Goal: Task Accomplishment & Management: Complete application form

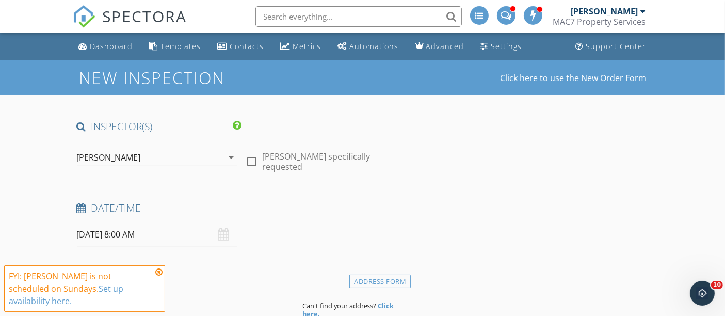
click at [186, 155] on div "[PERSON_NAME]" at bounding box center [150, 157] width 147 height 17
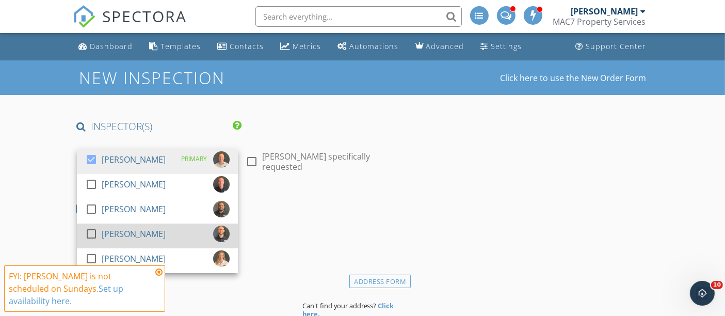
click at [178, 236] on div "check_box_outline_blank Dan Wisnewski" at bounding box center [157, 235] width 144 height 21
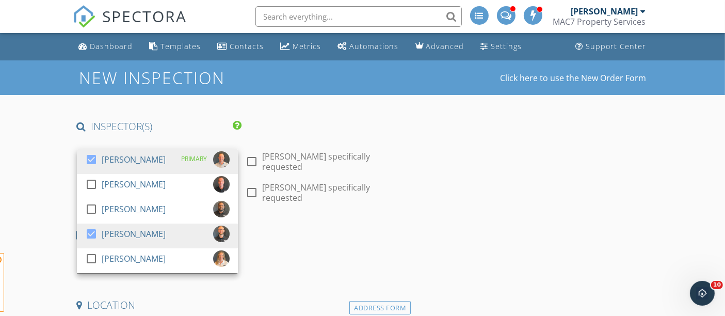
click at [157, 258] on span "FYI: Ryan Foley is not scheduled on Sundays. Set up availability here. Dan Wisn…" at bounding box center [84, 282] width 161 height 59
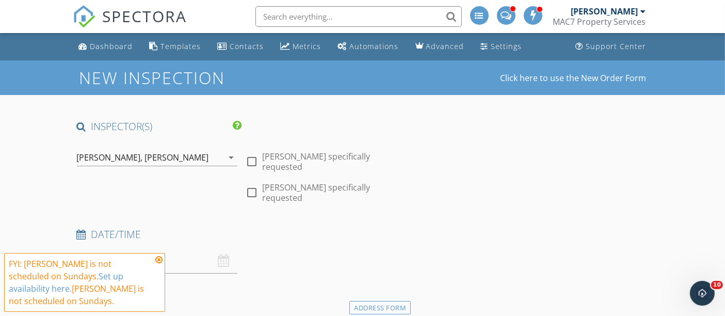
click at [145, 157] on div "[PERSON_NAME]" at bounding box center [177, 157] width 64 height 9
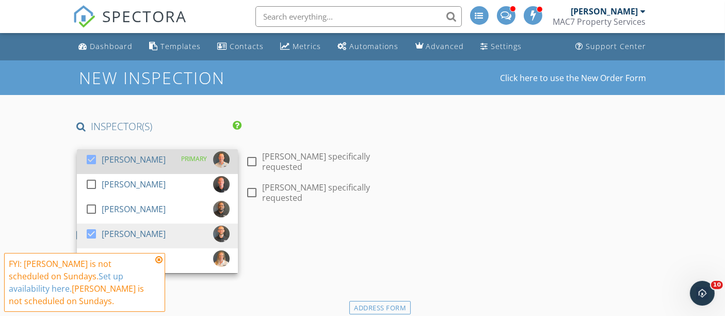
click at [137, 161] on div "[PERSON_NAME]" at bounding box center [134, 159] width 64 height 17
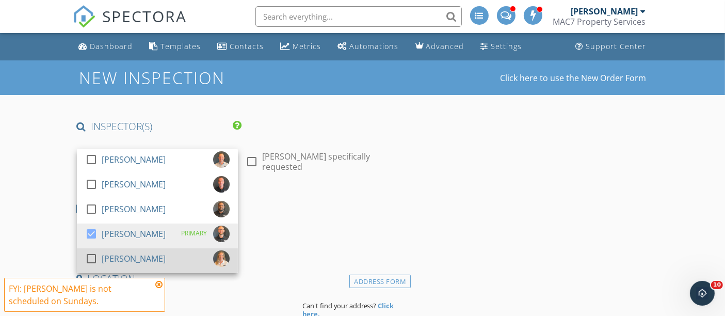
drag, startPoint x: 192, startPoint y: 262, endPoint x: 187, endPoint y: 258, distance: 6.3
click at [191, 262] on div "check_box_outline_blank Amy Foley" at bounding box center [157, 260] width 144 height 21
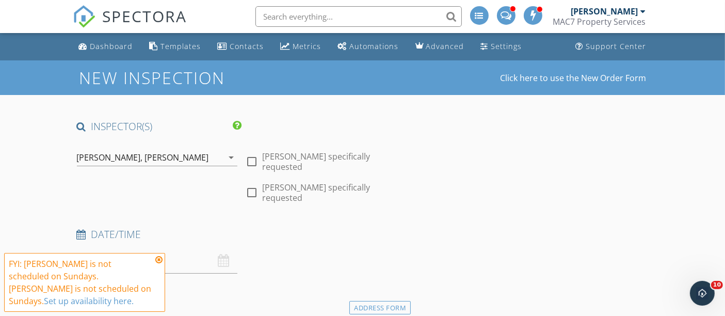
click at [161, 259] on icon at bounding box center [158, 259] width 7 height 8
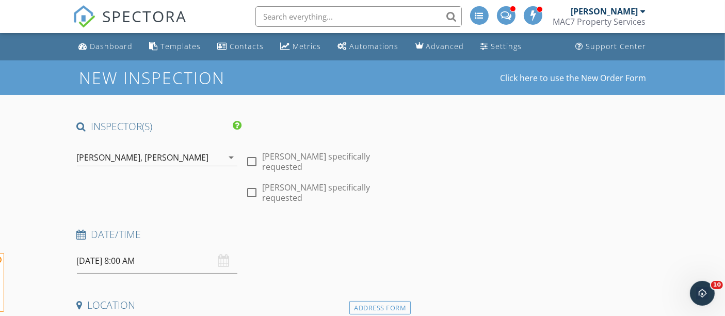
click at [159, 248] on input "09/28/2025 8:00 AM" at bounding box center [157, 260] width 161 height 25
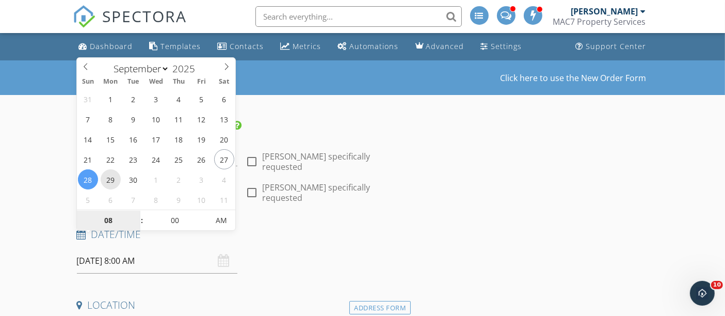
type input "09/29/2025 8:00 AM"
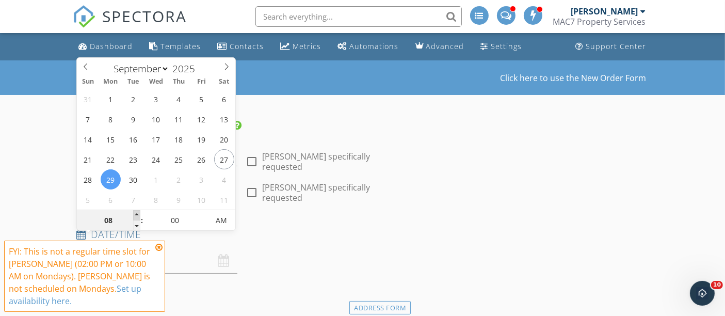
type input "09"
type input "09/29/2025 9:00 AM"
click at [135, 212] on span at bounding box center [136, 215] width 7 height 10
type input "10"
type input "[DATE] 10:00 AM"
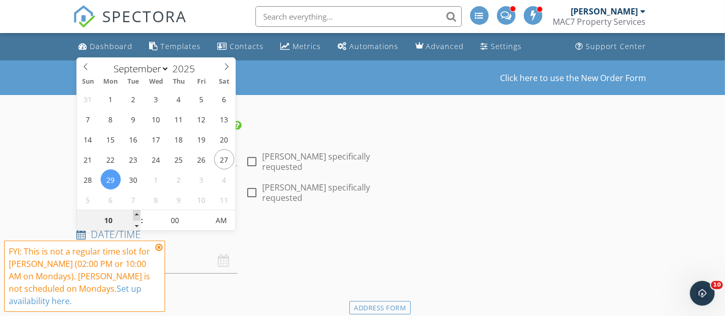
click at [135, 212] on span at bounding box center [136, 215] width 7 height 10
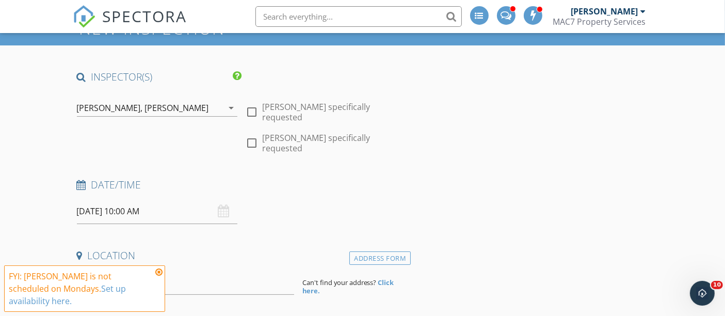
scroll to position [172, 0]
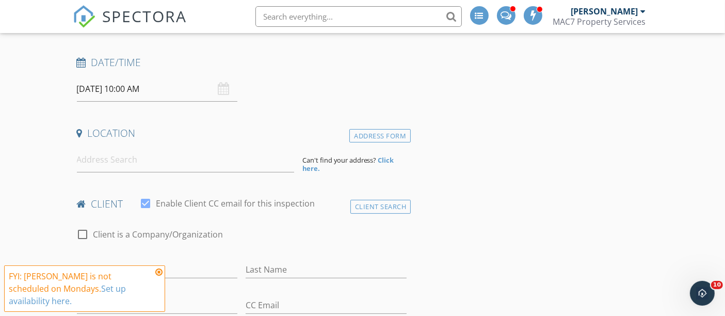
click at [159, 276] on icon at bounding box center [158, 272] width 7 height 8
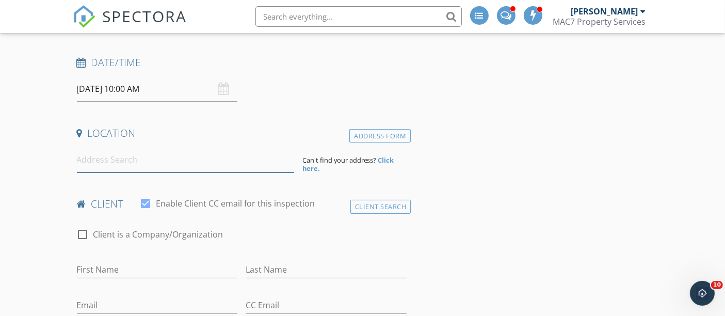
click at [103, 147] on input at bounding box center [185, 159] width 217 height 25
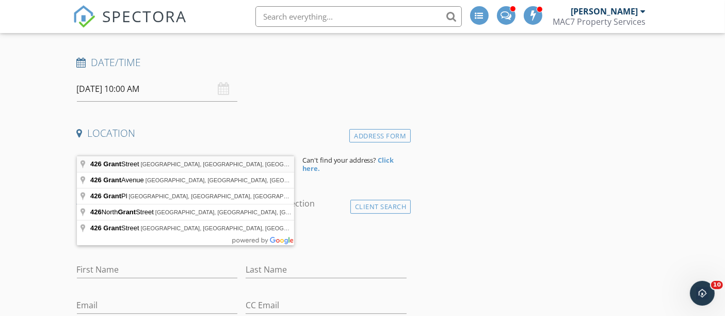
type input "426 Grant Street, Downers Grove, IL, USA"
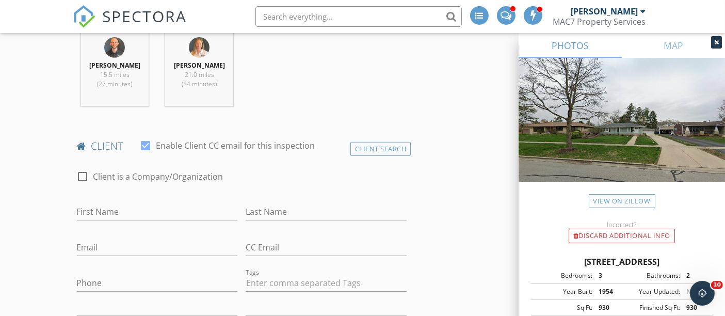
scroll to position [458, 0]
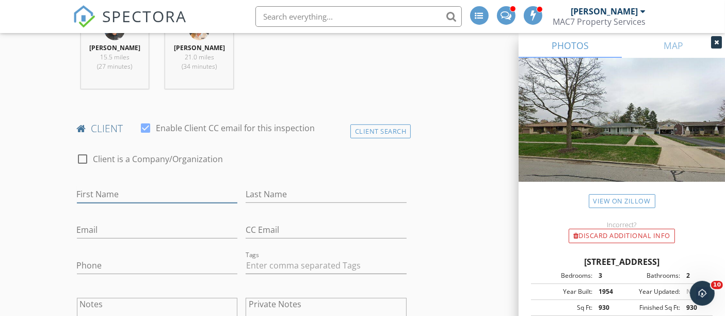
click at [137, 186] on input "First Name" at bounding box center [157, 194] width 161 height 17
type input "[PERSON_NAME]"
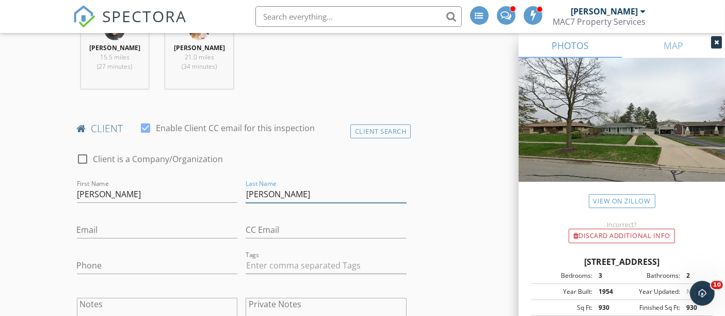
type input "[PERSON_NAME]"
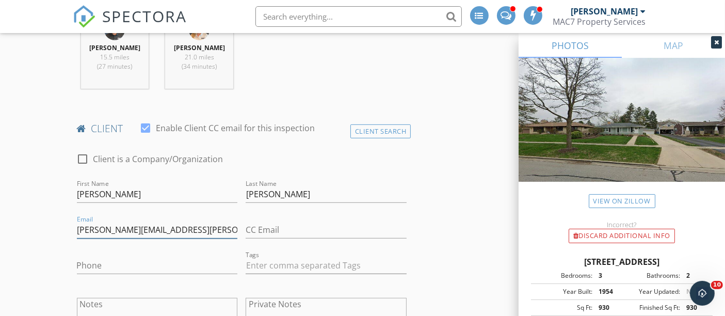
type input "[PERSON_NAME][EMAIL_ADDRESS][PERSON_NAME][DOMAIN_NAME]"
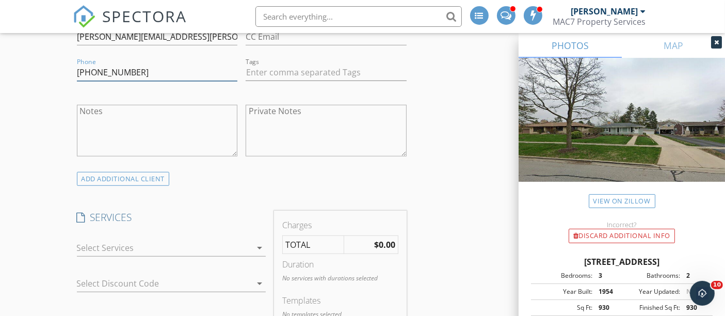
scroll to position [688, 0]
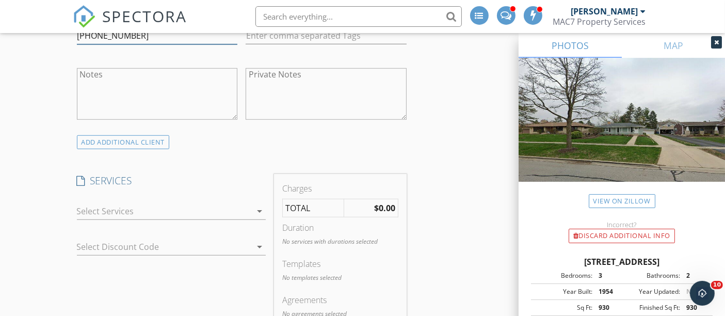
type input "[PHONE_NUMBER]"
click at [150, 203] on div at bounding box center [164, 211] width 174 height 17
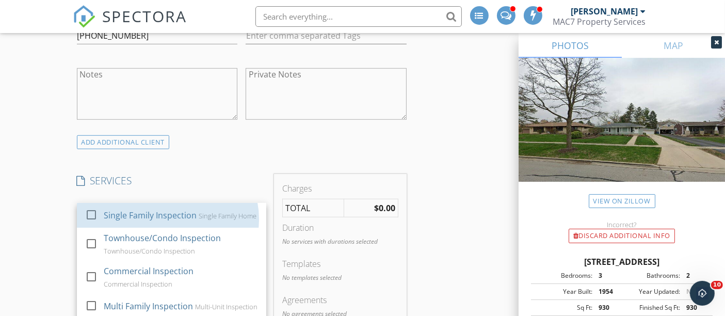
click at [150, 209] on div "Single Family Inspection" at bounding box center [149, 215] width 93 height 12
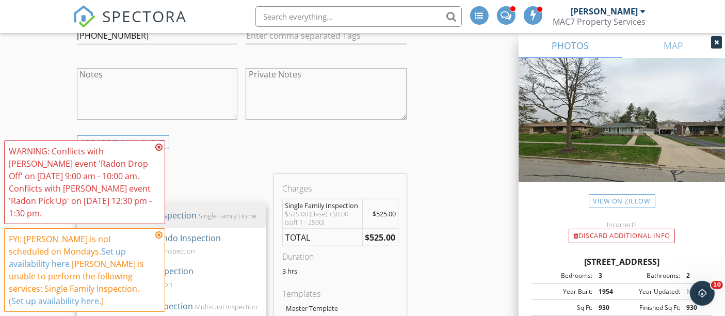
click at [159, 151] on icon at bounding box center [158, 147] width 7 height 8
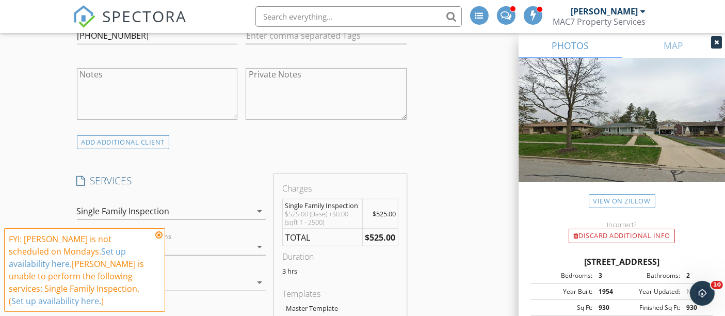
click at [159, 239] on icon at bounding box center [158, 235] width 7 height 8
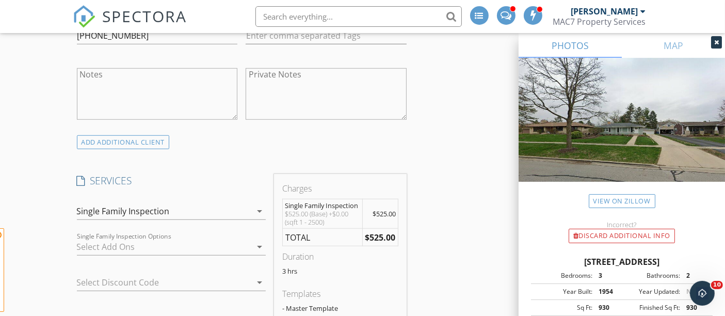
click at [158, 238] on div at bounding box center [164, 246] width 174 height 17
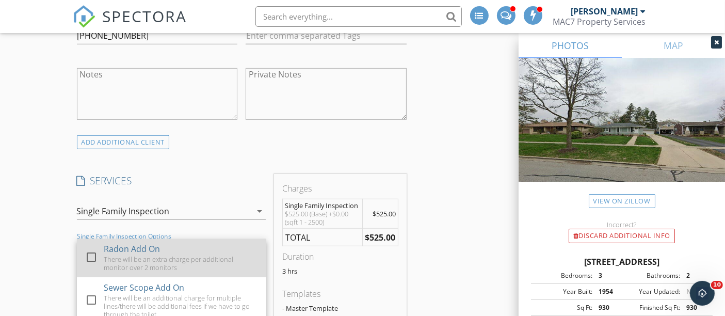
click at [207, 255] on div "There will be an extra charge per additional monitor over 2 monitors" at bounding box center [180, 263] width 154 height 17
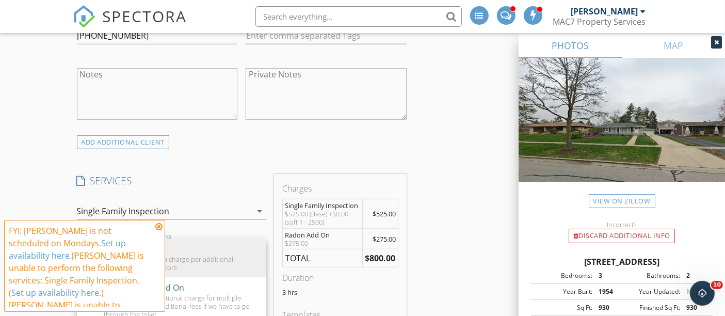
click at [244, 174] on h4 "SERVICES" at bounding box center [171, 180] width 189 height 13
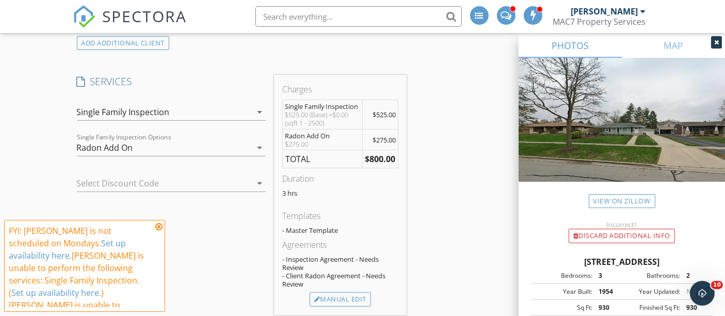
scroll to position [802, 0]
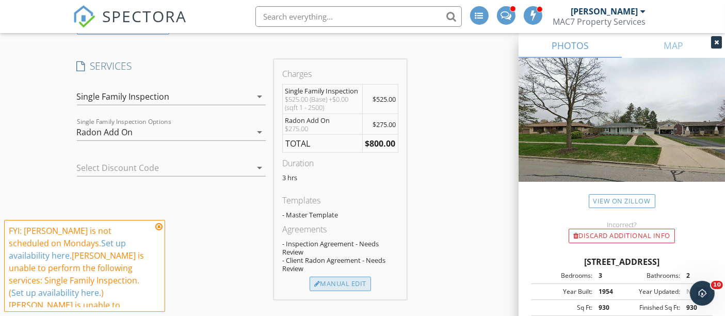
click at [342, 277] on div "Manual Edit" at bounding box center [340, 284] width 61 height 14
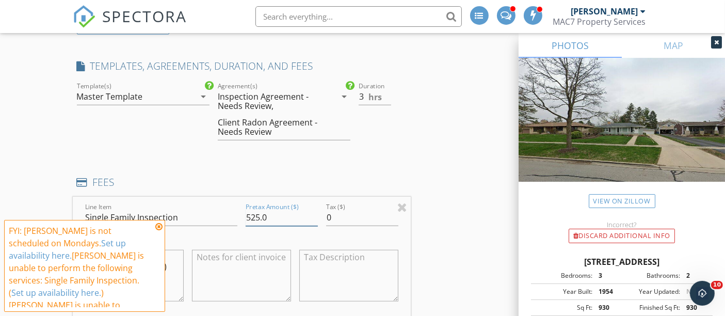
click at [260, 209] on input "525.0" at bounding box center [282, 217] width 72 height 17
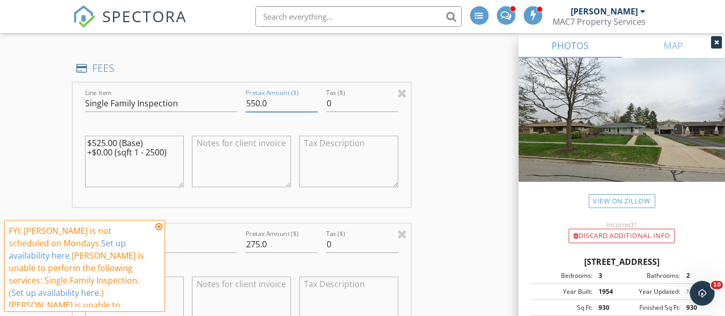
scroll to position [917, 0]
type input "550.0"
click at [157, 226] on icon at bounding box center [158, 226] width 7 height 8
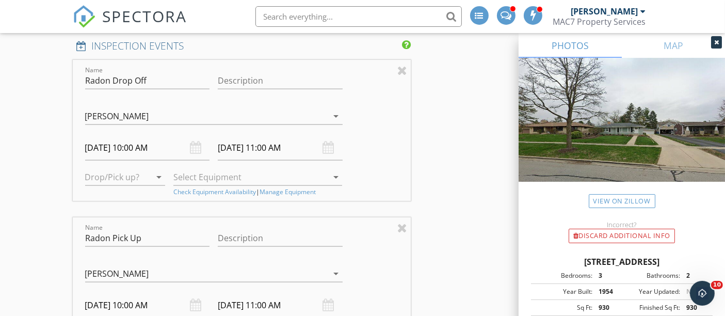
scroll to position [1318, 0]
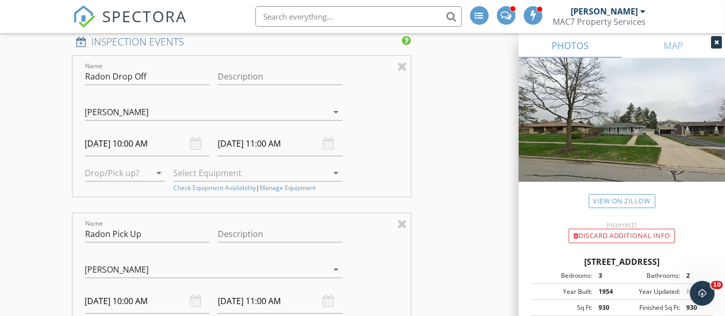
click at [124, 261] on div "[PERSON_NAME]" at bounding box center [206, 269] width 243 height 17
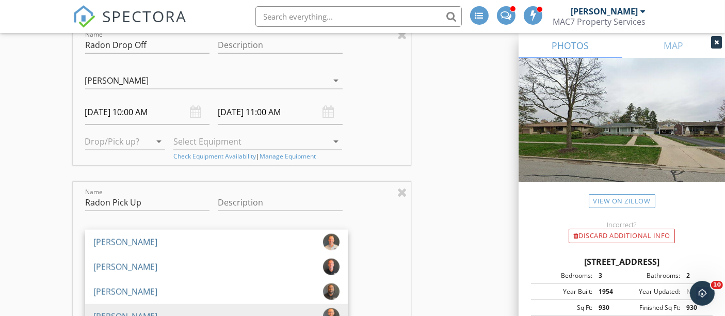
scroll to position [1375, 0]
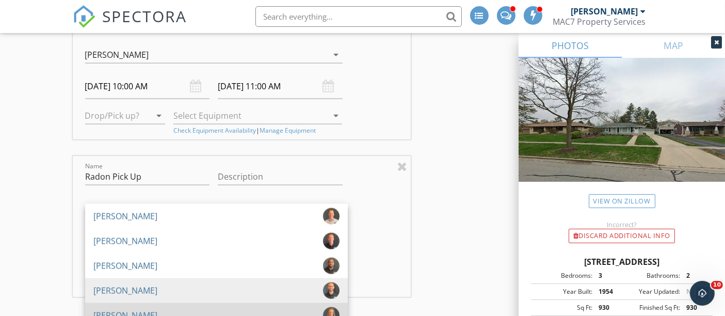
click at [129, 303] on link "[PERSON_NAME]" at bounding box center [216, 315] width 263 height 25
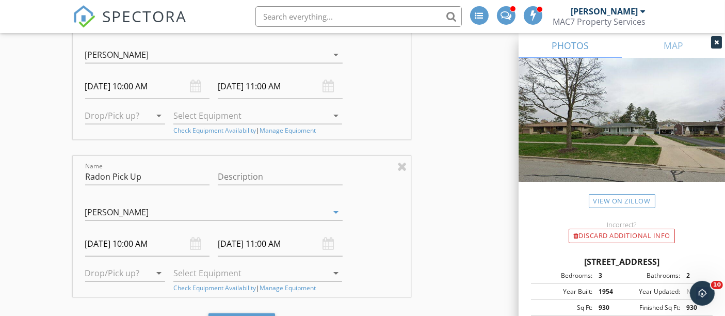
click at [123, 231] on input "[DATE] 10:00 AM" at bounding box center [147, 243] width 125 height 25
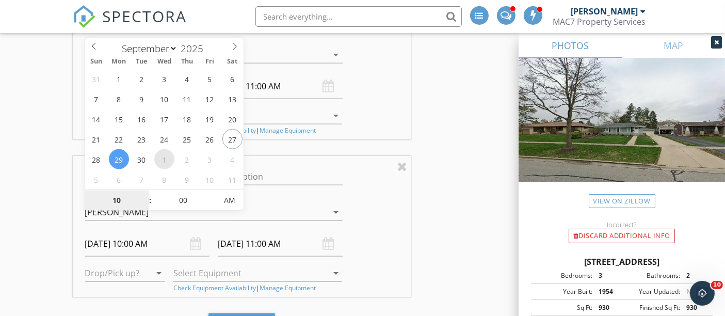
select select "9"
type input "[DATE] 10:00 AM"
type input "[DATE] 11:00 AM"
click at [75, 193] on div "Name Radon Pick Up Description Ryan Foley Andrew Sauer Eric Ervin Dan Wisnewski…" at bounding box center [242, 226] width 338 height 141
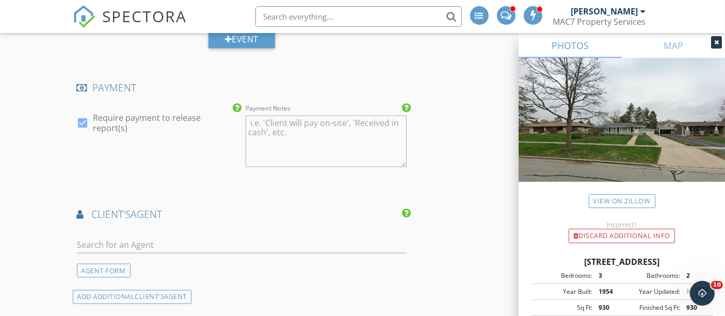
scroll to position [1662, 0]
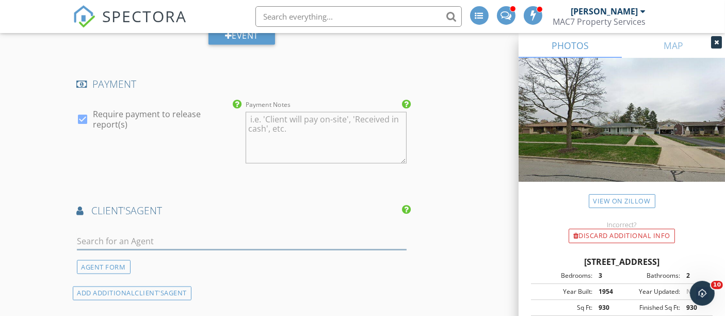
click at [192, 233] on input "text" at bounding box center [242, 241] width 330 height 17
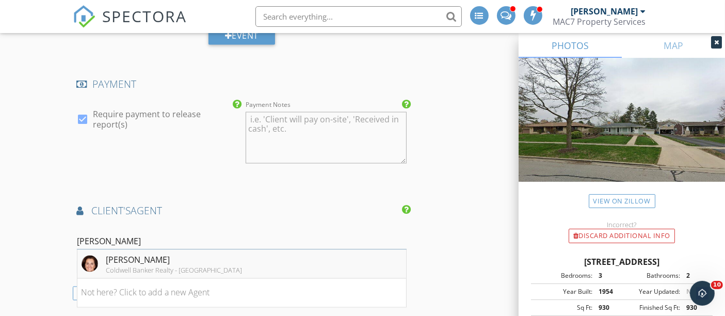
type input "angileri"
click at [159, 253] on div "[PERSON_NAME]" at bounding box center [174, 259] width 136 height 12
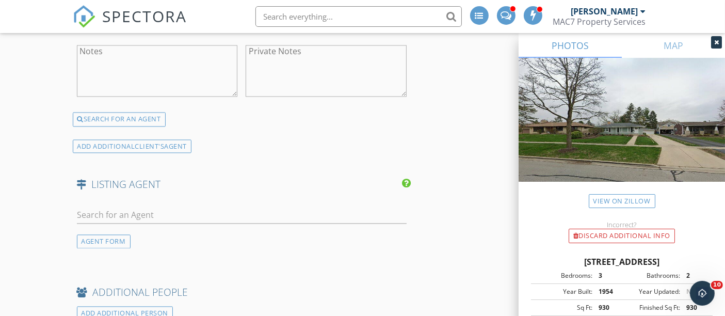
scroll to position [2006, 0]
click at [147, 206] on input "text" at bounding box center [242, 214] width 330 height 17
type input "h"
type input "tony ho"
click at [226, 285] on h4 "ADDITIONAL PEOPLE" at bounding box center [242, 291] width 330 height 13
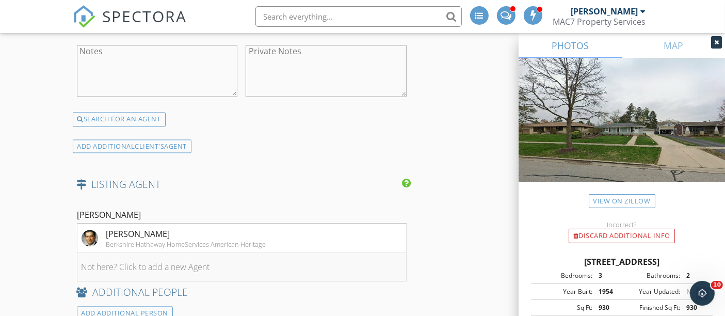
click at [187, 252] on li "Not here? Click to add a new Agent" at bounding box center [241, 266] width 329 height 29
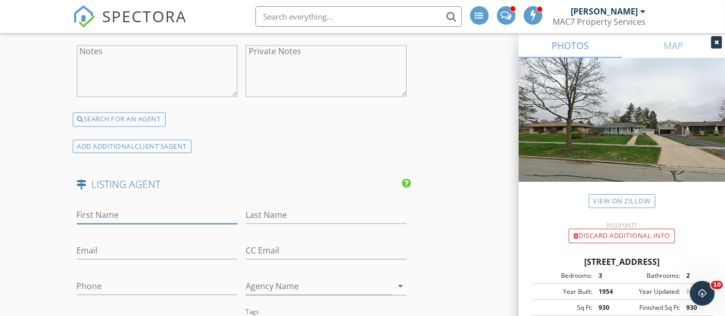
click at [168, 206] on input "First Name" at bounding box center [157, 214] width 161 height 17
type input "Tony"
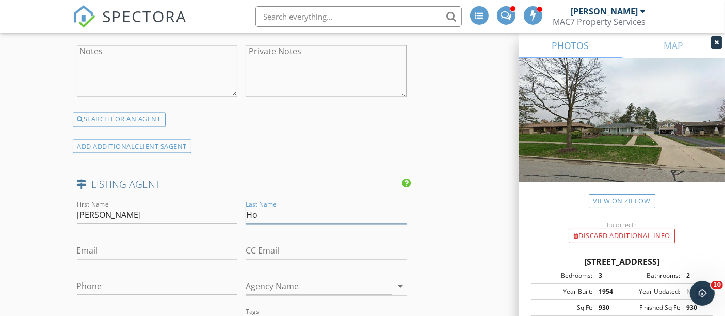
type input "Ho"
paste input "TonyHo.RealEstate@gmail.com"
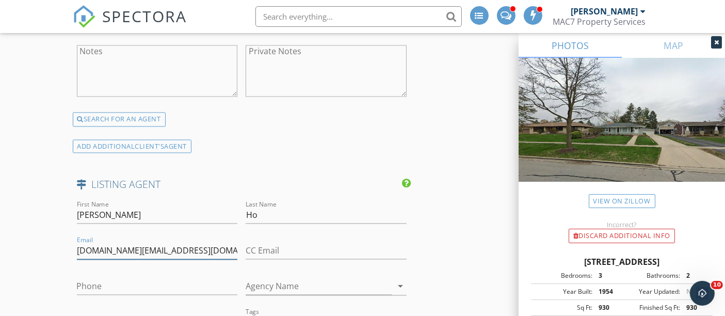
type input "TonyHo.RealEstate@gmail.com"
click at [145, 278] on input "Phone" at bounding box center [157, 286] width 161 height 17
paste input "[PHONE_NUMBER]"
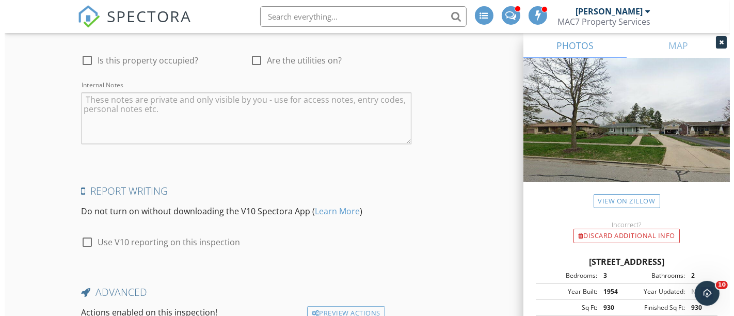
scroll to position [2664, 0]
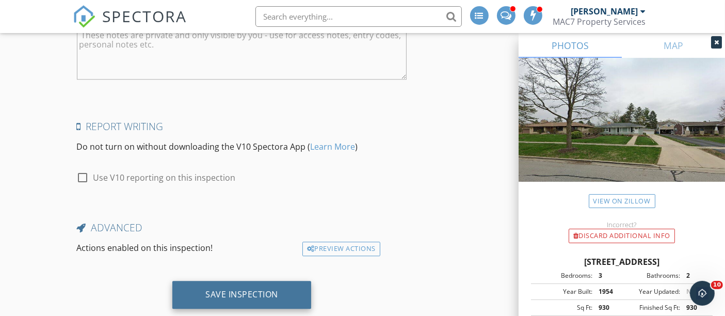
type input "[PHONE_NUMBER]"
click at [229, 289] on div "Save Inspection" at bounding box center [241, 294] width 73 height 10
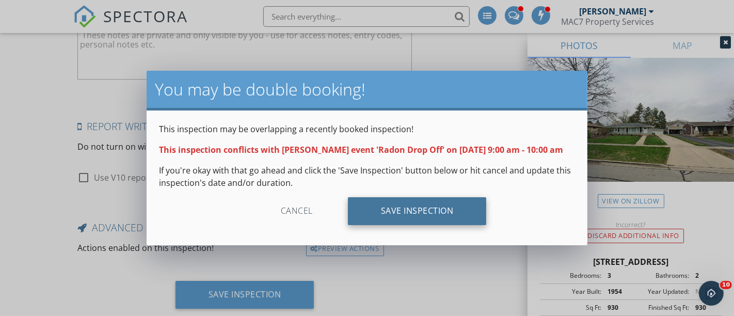
click at [398, 203] on div "Save Inspection" at bounding box center [417, 211] width 139 height 28
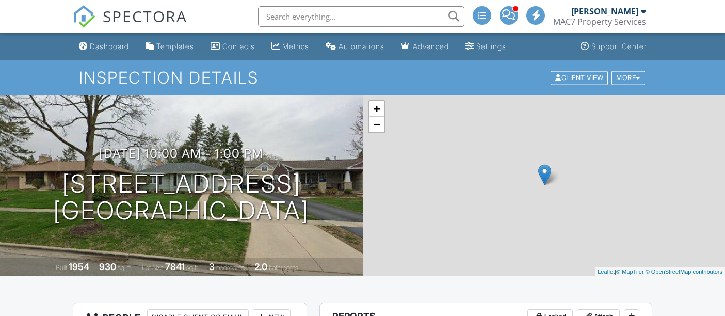
click at [97, 46] on div "Dashboard" at bounding box center [109, 46] width 39 height 9
